Goal: Task Accomplishment & Management: Use online tool/utility

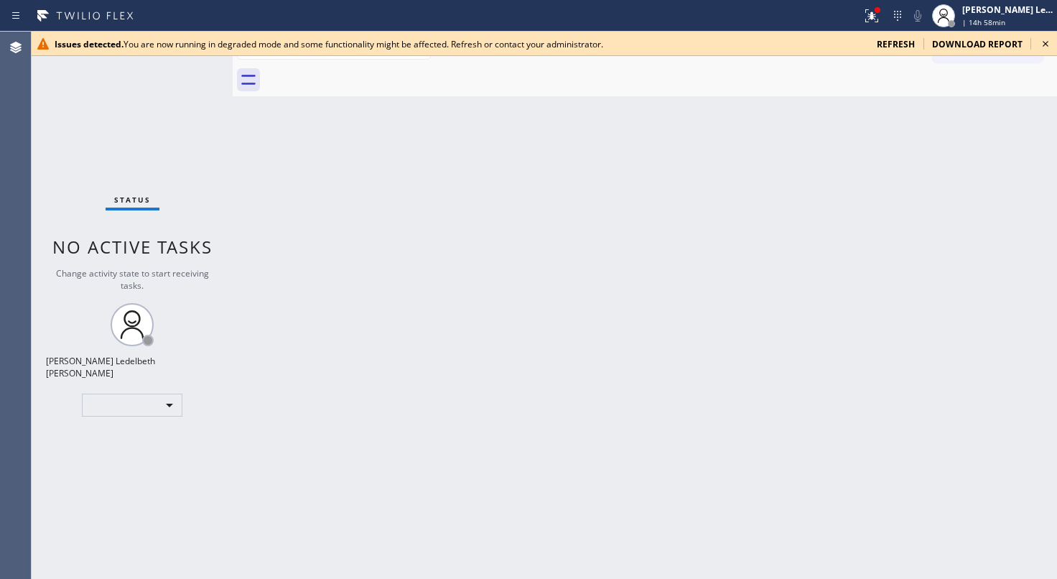
click at [1037, 41] on icon at bounding box center [1045, 43] width 17 height 17
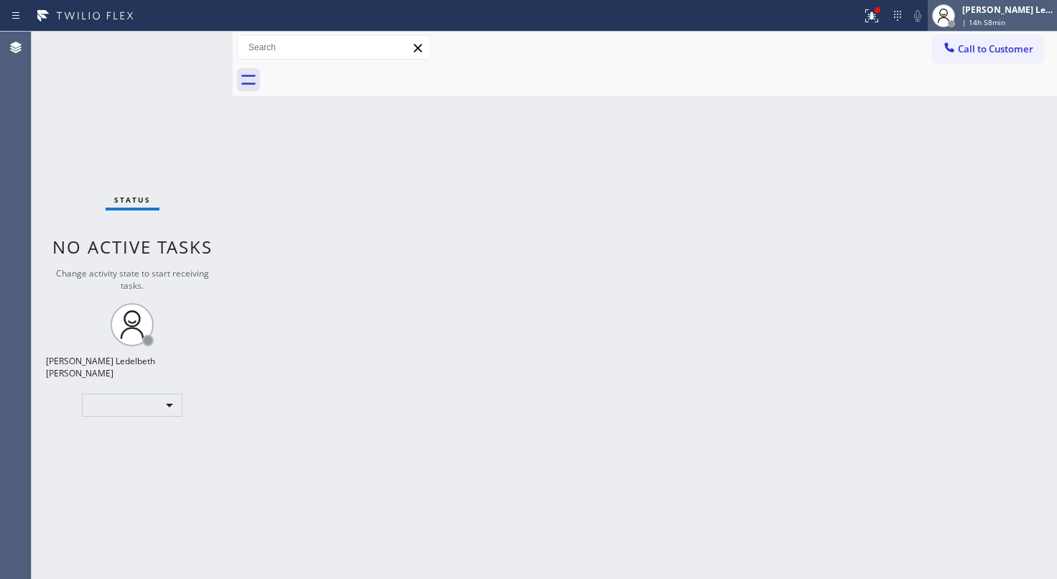
click at [1024, 22] on div "| 14h 58min" at bounding box center [1007, 22] width 90 height 10
click at [1018, 29] on div "[PERSON_NAME] Ledelbeth [PERSON_NAME] Offline | 14h 59min" at bounding box center [991, 16] width 129 height 32
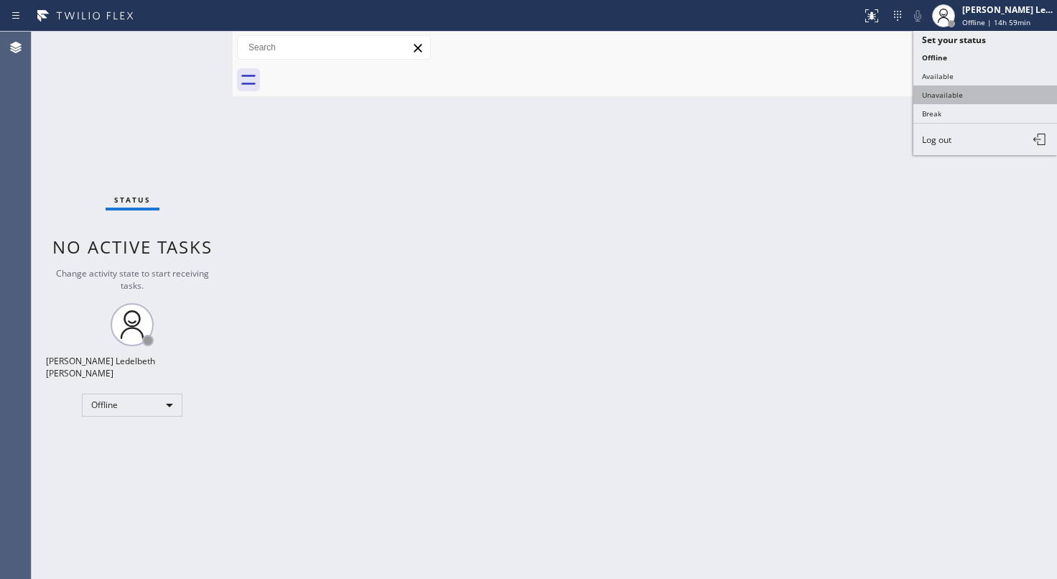
click at [968, 98] on button "Unavailable" at bounding box center [985, 94] width 144 height 19
